Goal: Task Accomplishment & Management: Use online tool/utility

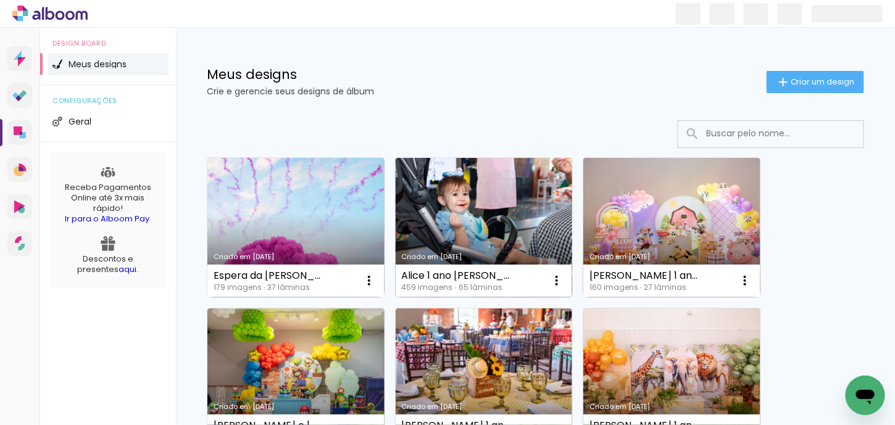
click at [448, 229] on link "Criado em 26/08/25" at bounding box center [483, 227] width 177 height 139
